Goal: Transaction & Acquisition: Purchase product/service

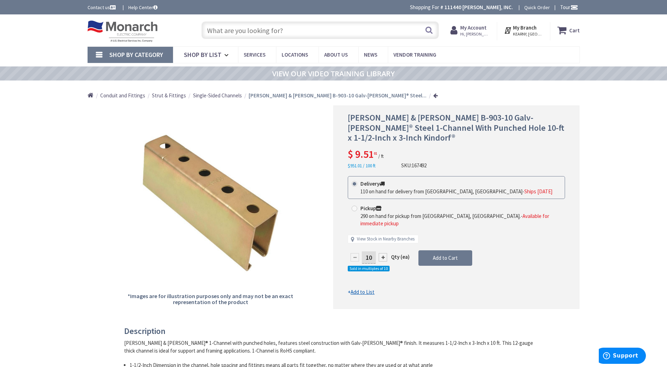
click at [371, 251] on input "10" at bounding box center [369, 257] width 14 height 12
type input "100"
click at [432, 238] on form "This product is Discontinued Delivery 110 on hand for delivery from Cranbury, N…" at bounding box center [456, 235] width 217 height 119
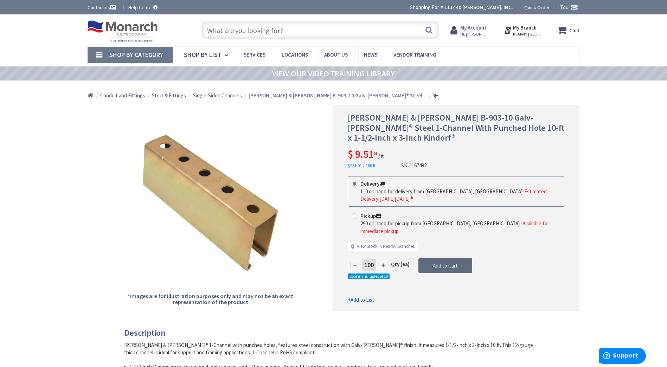
click at [442, 262] on span "Add to Cart" at bounding box center [445, 265] width 25 height 7
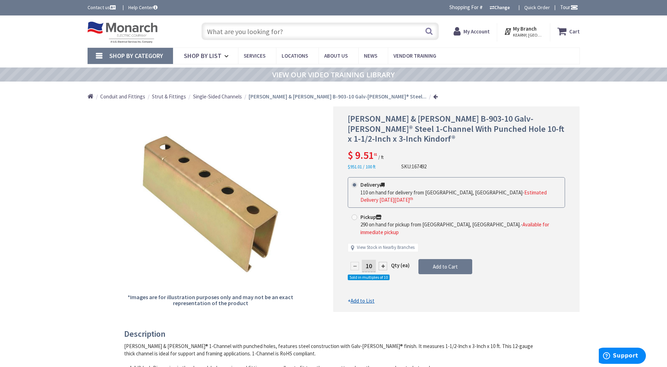
click at [384, 262] on div at bounding box center [382, 266] width 8 height 8
click at [384, 242] on div at bounding box center [455, 209] width 245 height 205
click at [382, 262] on div at bounding box center [382, 266] width 8 height 8
click at [383, 262] on div at bounding box center [382, 266] width 8 height 8
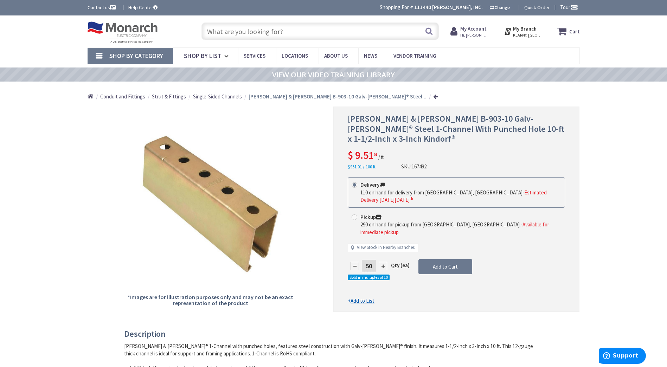
click at [383, 262] on div at bounding box center [382, 266] width 8 height 8
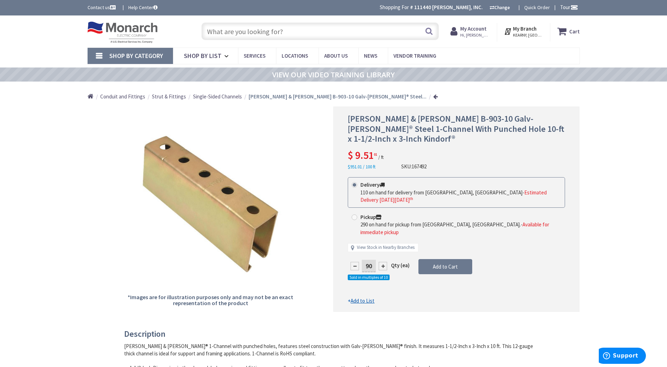
type input "100"
click at [446, 263] on span "Add to Cart" at bounding box center [445, 266] width 25 height 7
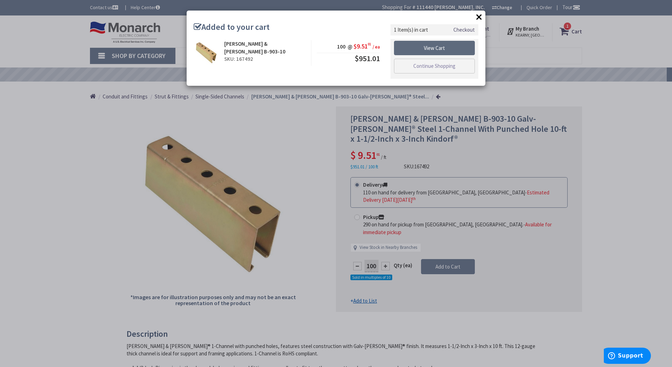
click at [455, 49] on link "View Cart" at bounding box center [434, 48] width 81 height 15
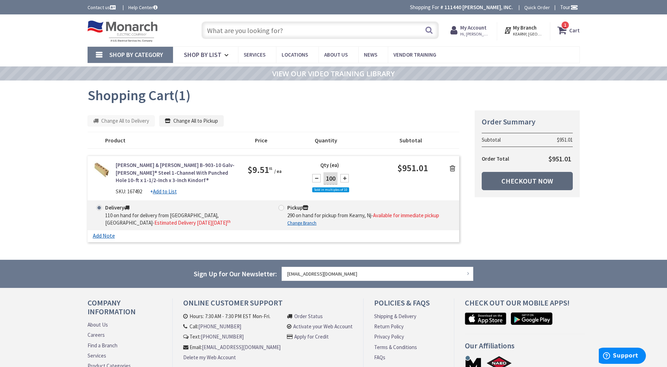
click at [515, 183] on link "Checkout Now" at bounding box center [526, 181] width 91 height 18
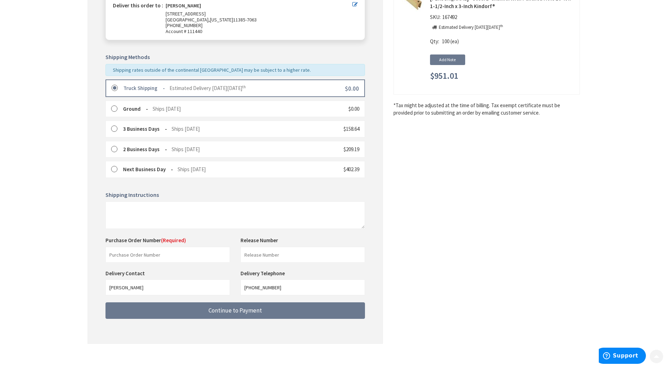
scroll to position [132, 0]
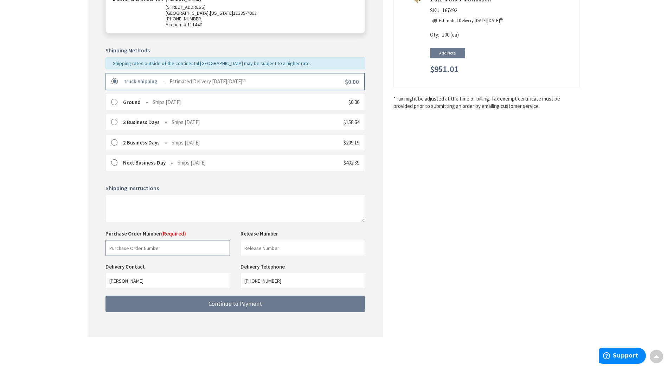
click at [129, 251] on input "text" at bounding box center [167, 248] width 124 height 16
paste input "347689"
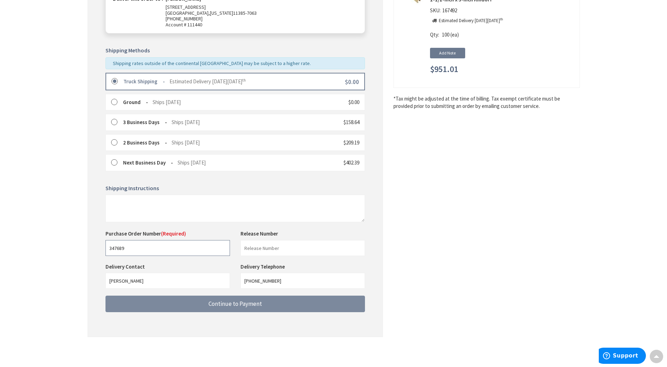
type input "347689"
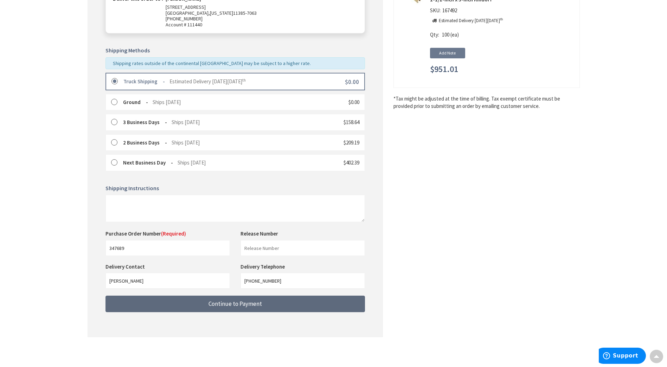
click at [264, 306] on button "Continue to Payment" at bounding box center [234, 304] width 259 height 17
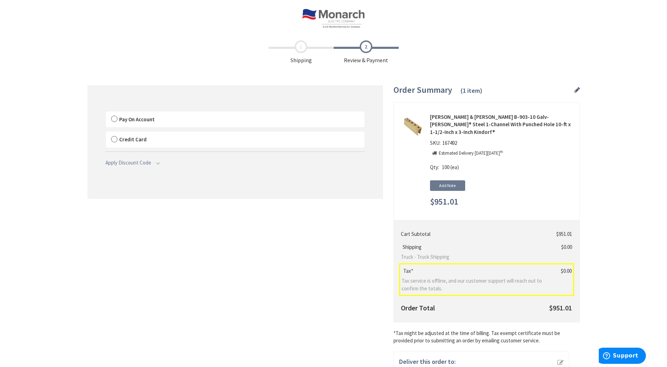
click at [115, 118] on label "Pay On Account" at bounding box center [235, 119] width 259 height 16
click at [112, 119] on label "Pay On Account" at bounding box center [235, 119] width 259 height 16
click at [106, 113] on input "Pay On Account" at bounding box center [106, 113] width 0 height 0
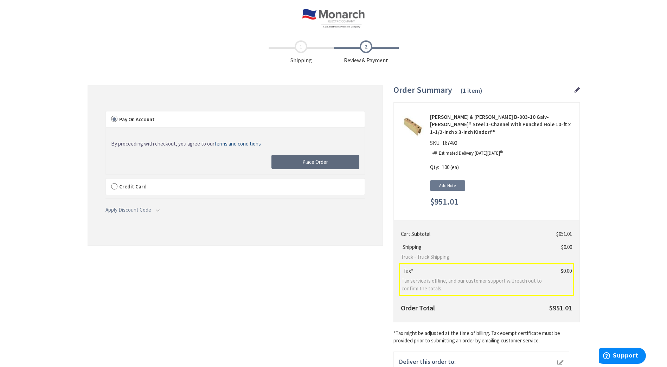
click at [324, 162] on span "Place Order" at bounding box center [315, 161] width 26 height 7
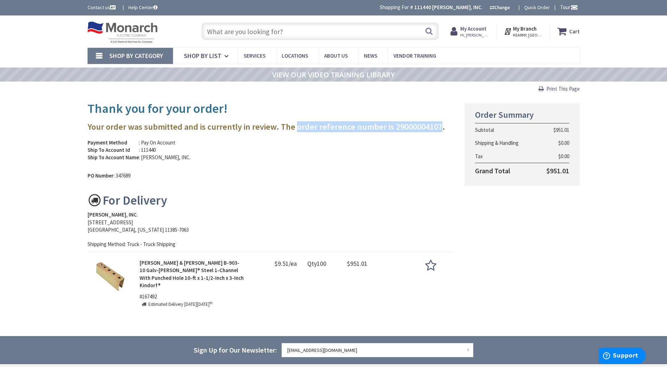
drag, startPoint x: 434, startPoint y: 128, endPoint x: 292, endPoint y: 127, distance: 142.0
click at [292, 127] on h3 "Your order was submitted and is currently in review. The order reference number…" at bounding box center [270, 126] width 367 height 9
copy h3 "order reference number is 29000004107"
